Goal: Task Accomplishment & Management: Complete application form

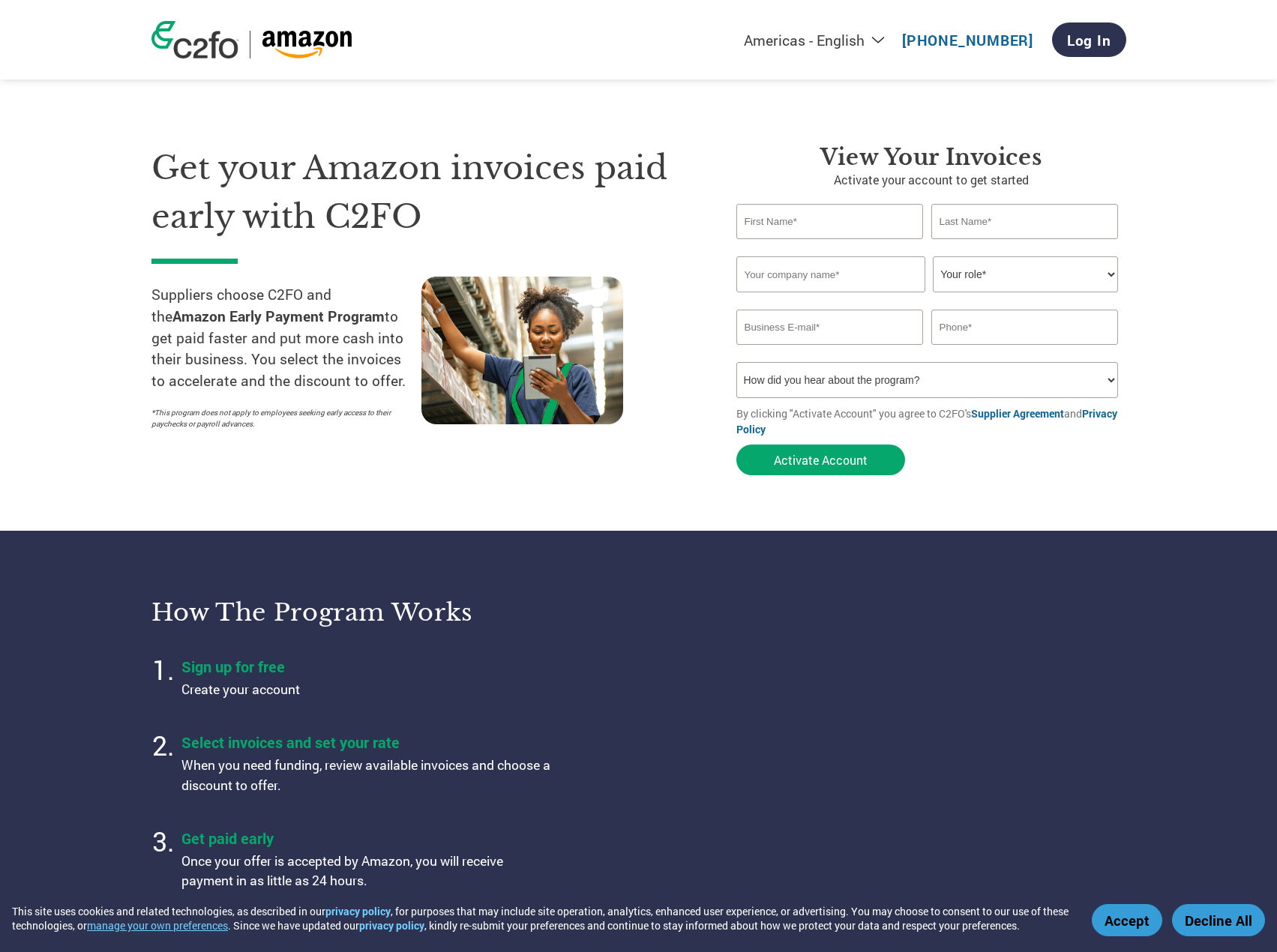
click at [808, 220] on input "text" at bounding box center [831, 222] width 188 height 36
type input "[PERSON_NAME]"
type input "Neurath"
type input "M&R Companies"
click at [1111, 277] on select "Your role* CFO Controller Credit Manager Finance Director Treasurer CEO Preside…" at bounding box center [1025, 274] width 185 height 36
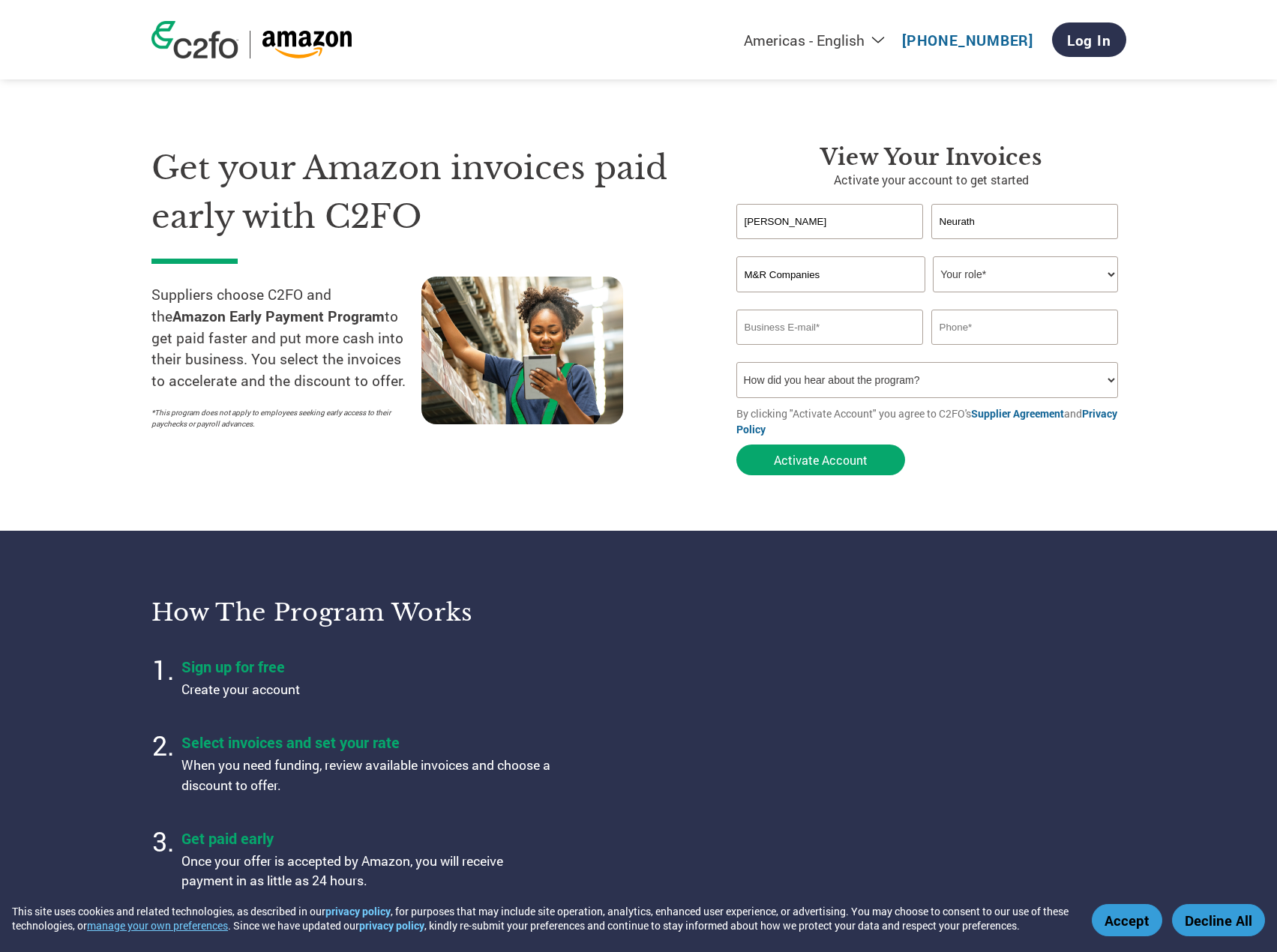
select select "CFO"
click at [933, 257] on select "Your role* CFO Controller Credit Manager Finance Director Treasurer CEO Preside…" at bounding box center [1025, 274] width 185 height 36
click at [808, 330] on input "email" at bounding box center [831, 328] width 188 height 36
type input "[PERSON_NAME][EMAIL_ADDRESS][PERSON_NAME][DOMAIN_NAME]"
type input "8472171343"
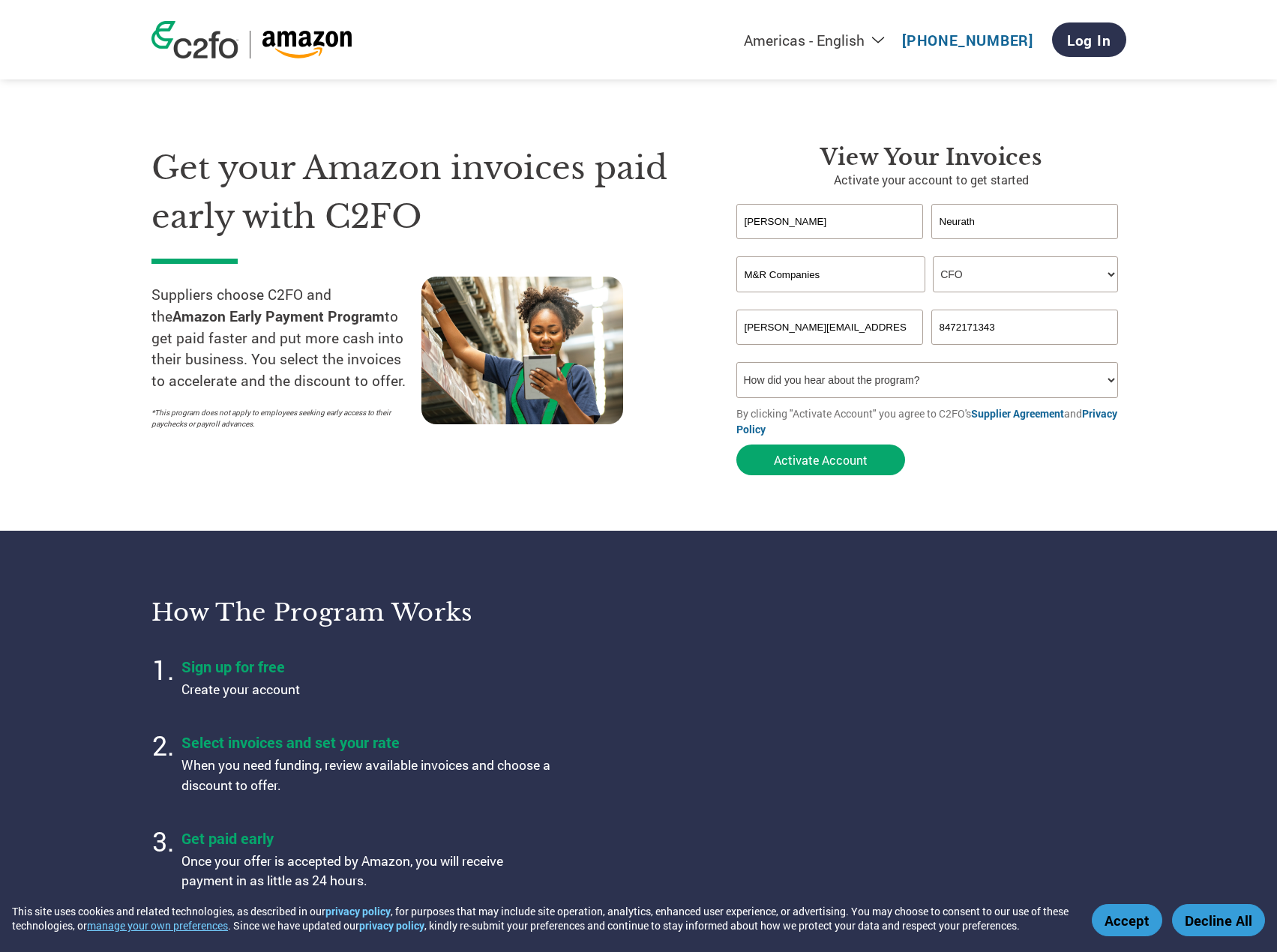
click at [1036, 382] on select "How did you hear about the program? Received a letter Email Social Media Online…" at bounding box center [928, 380] width 382 height 36
select select "Other"
click at [737, 362] on select "How did you hear about the program? Received a letter Email Social Media Online…" at bounding box center [928, 380] width 382 height 36
click at [834, 465] on button "Activate Account" at bounding box center [821, 460] width 168 height 31
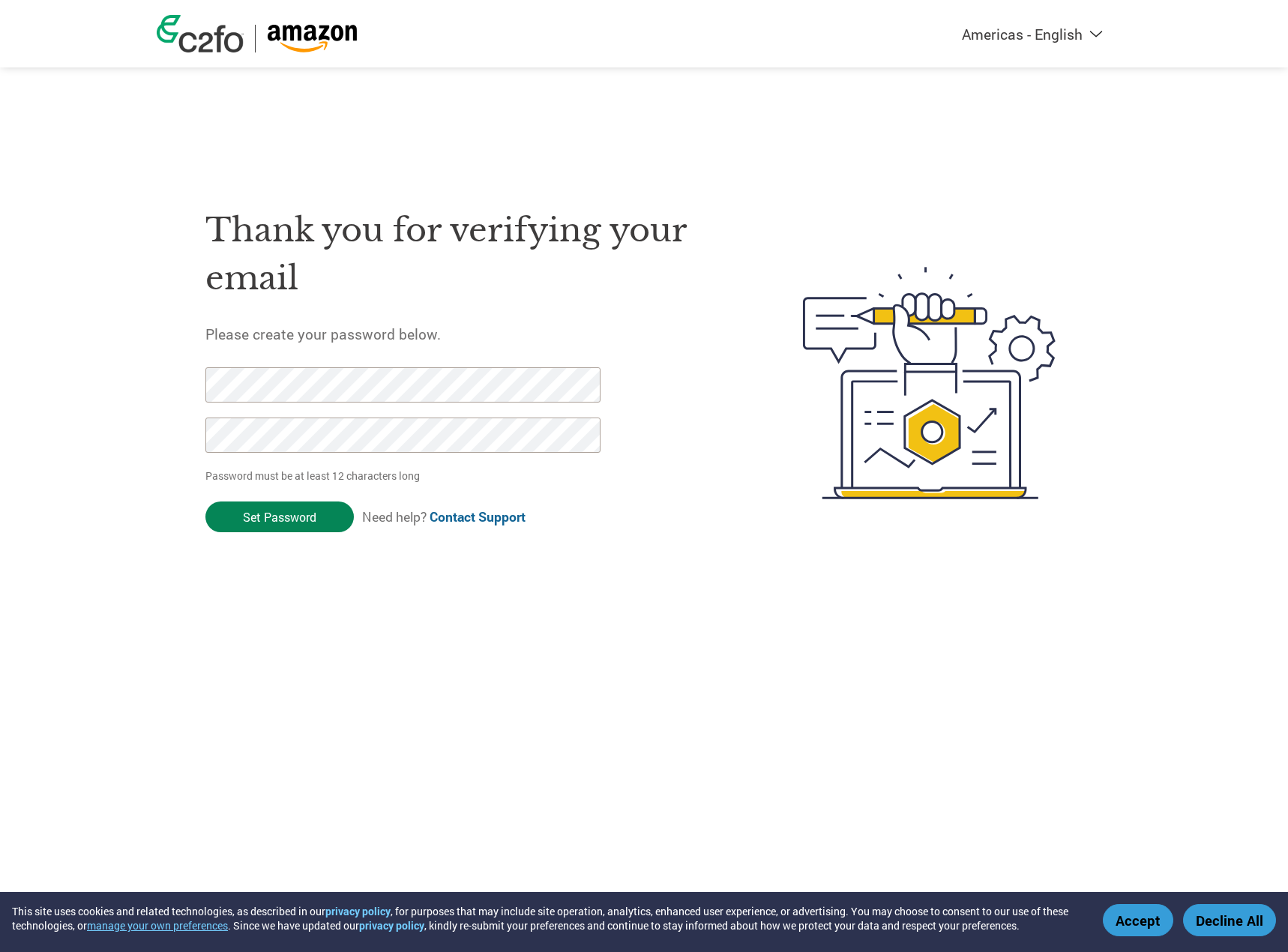
click at [273, 521] on input "Set Password" at bounding box center [279, 517] width 148 height 31
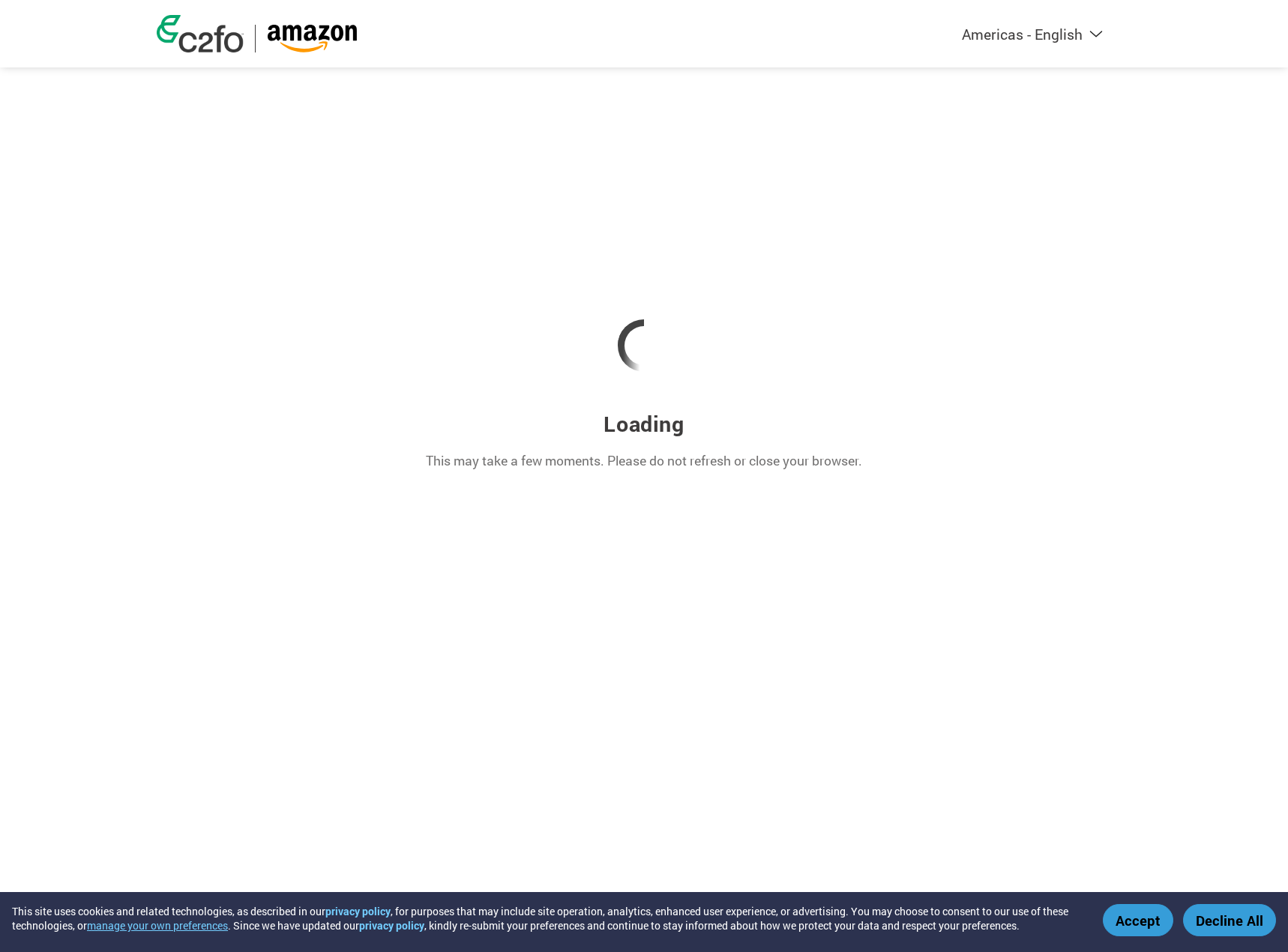
click at [1134, 925] on button "Accept" at bounding box center [1138, 920] width 70 height 32
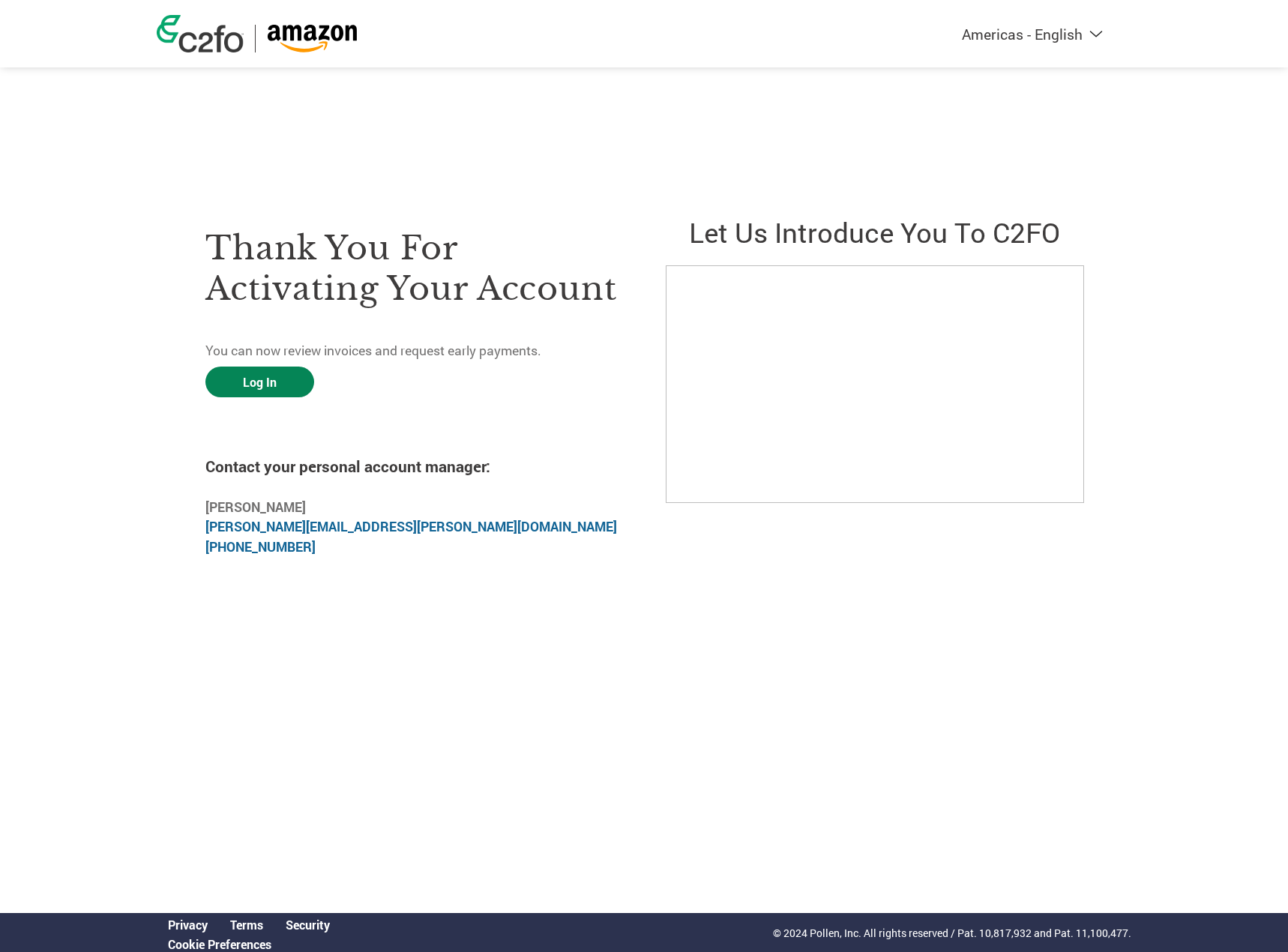
click at [251, 378] on link "Log In" at bounding box center [260, 382] width 108 height 31
